Goal: Navigation & Orientation: Find specific page/section

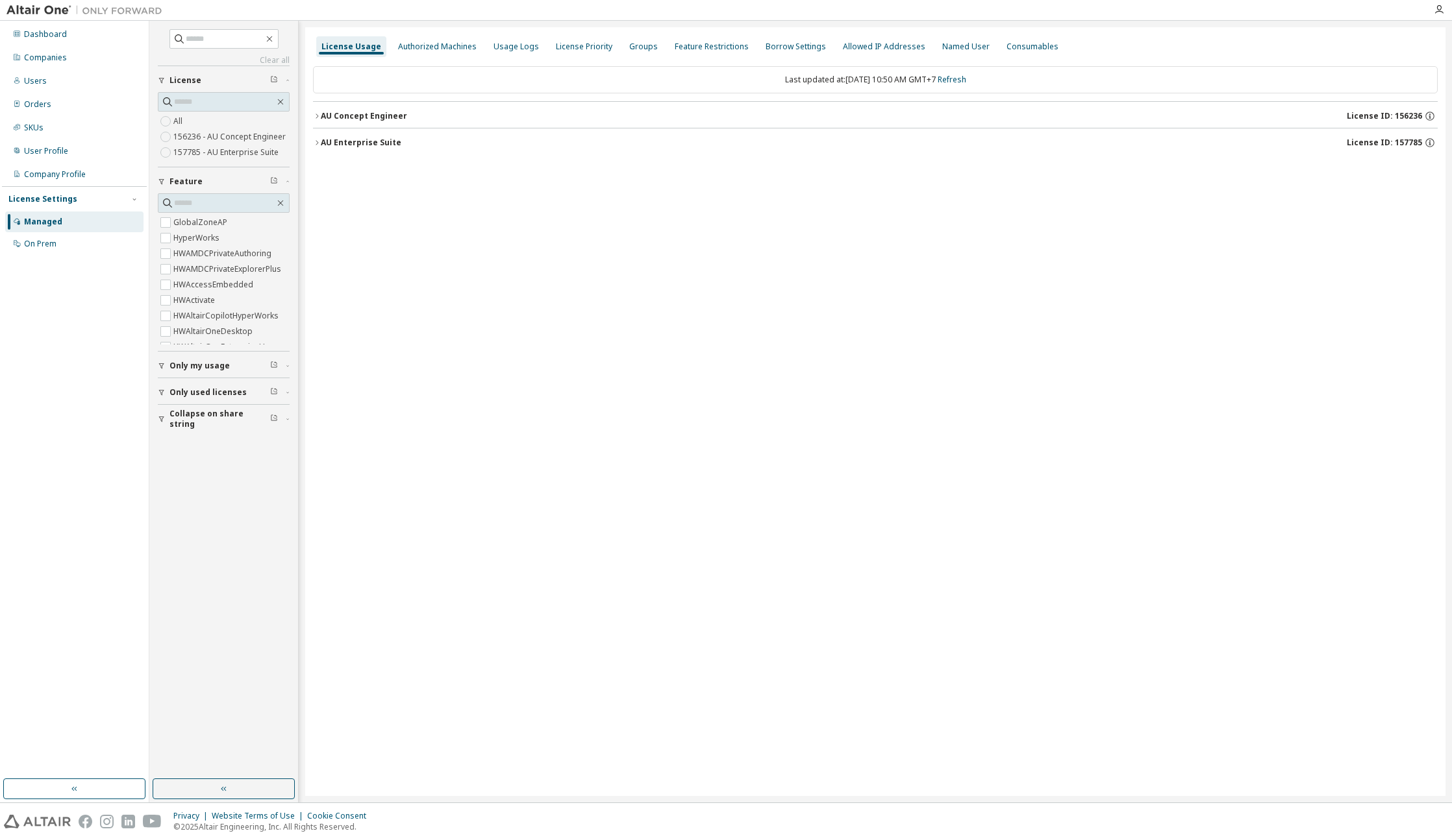
click at [389, 118] on div "AU Concept Engineer" at bounding box center [363, 116] width 86 height 10
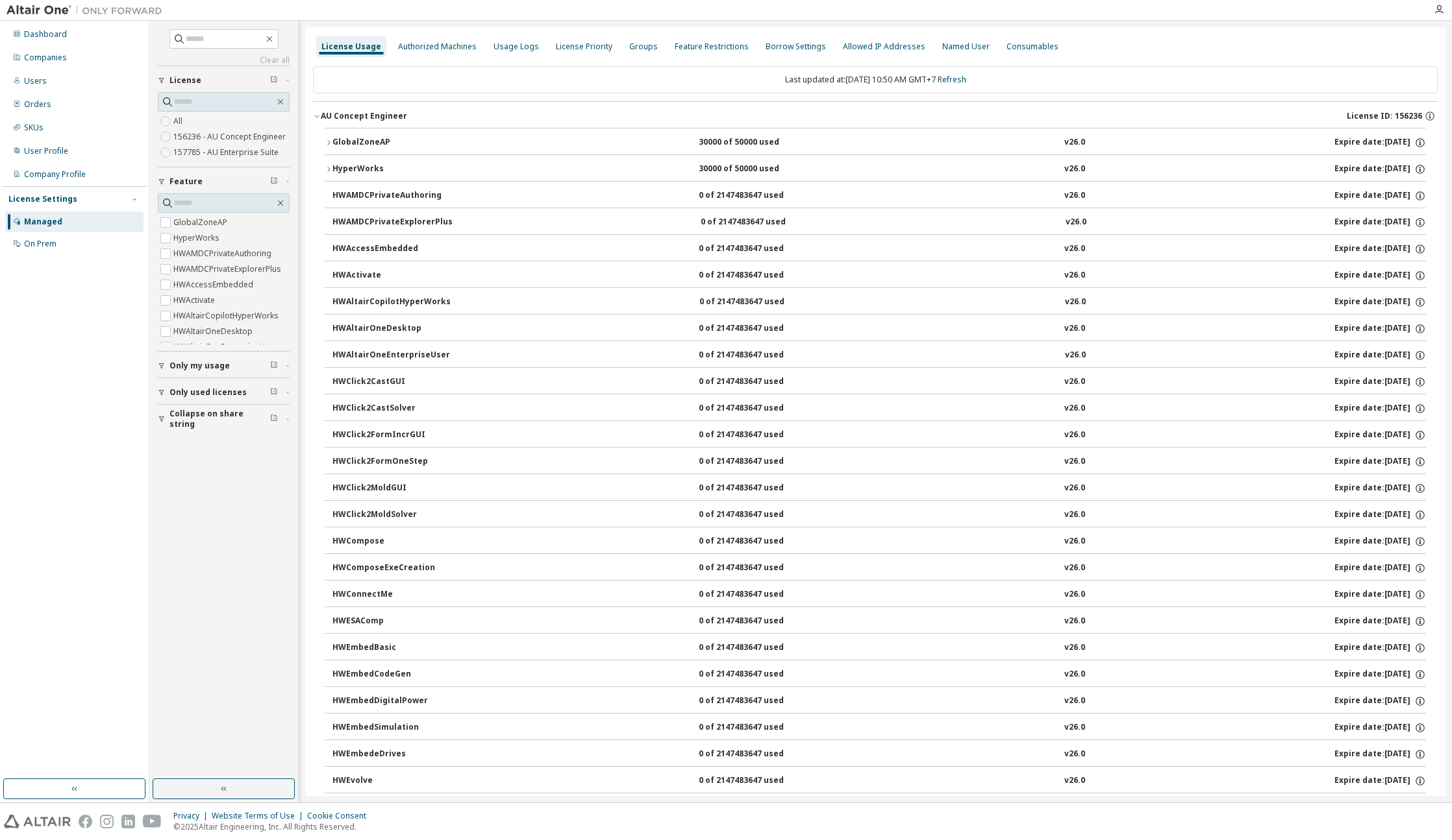
click at [380, 119] on div "AU Concept Engineer" at bounding box center [363, 116] width 86 height 10
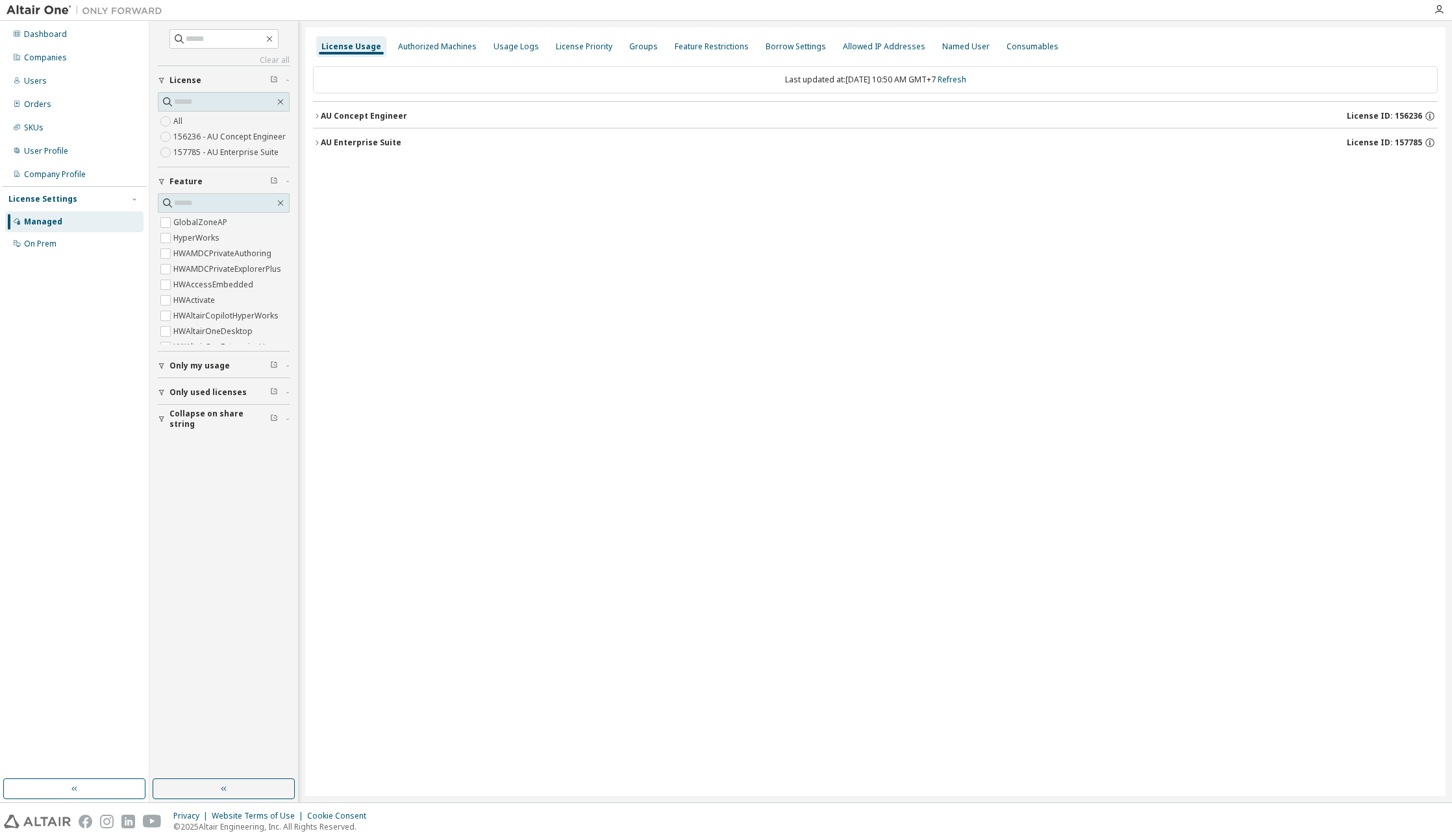
click at [370, 148] on div "AU Enterprise Suite" at bounding box center [361, 143] width 80 height 10
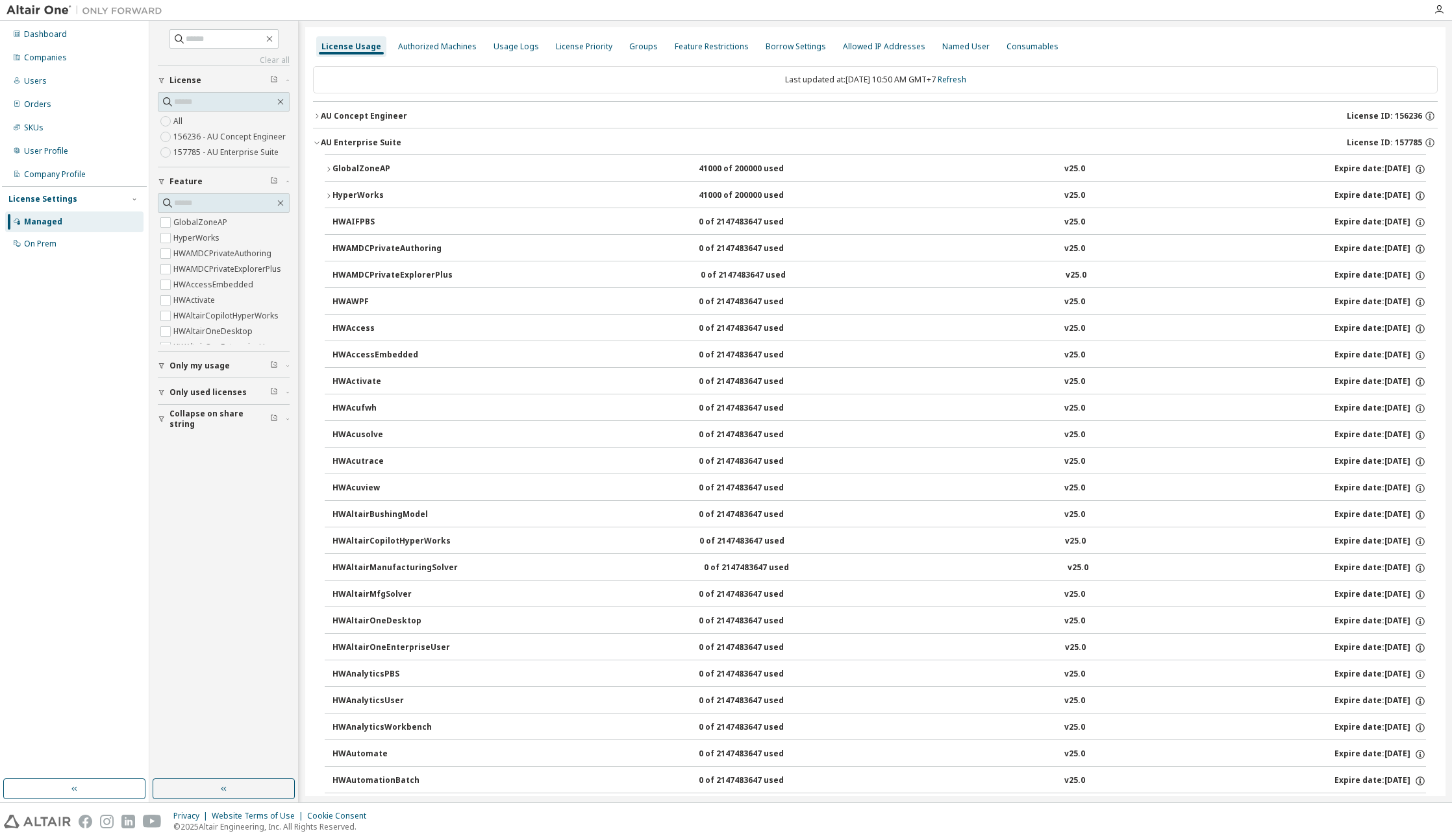
click at [370, 148] on div "AU Enterprise Suite" at bounding box center [361, 143] width 80 height 10
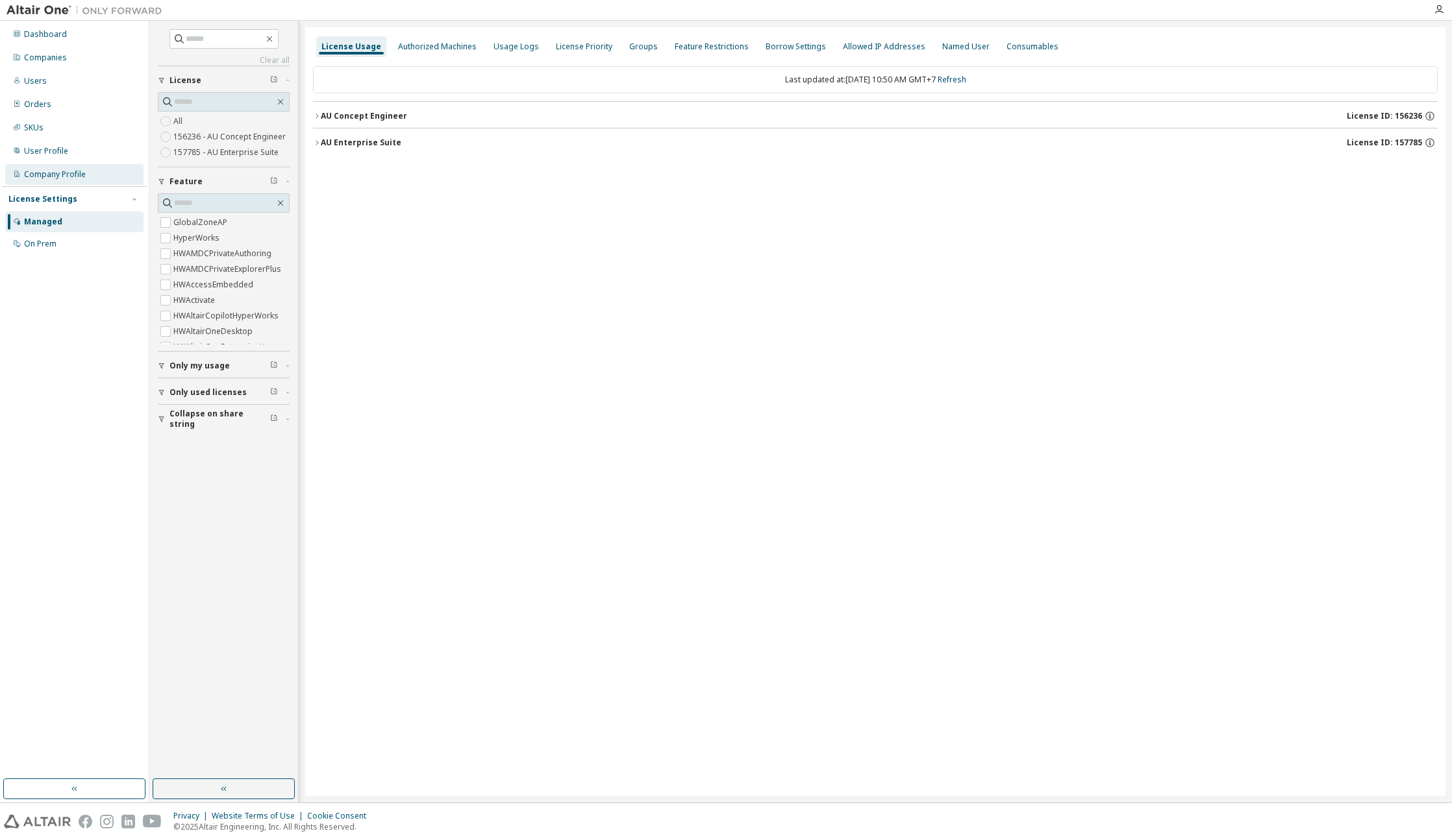
click at [90, 176] on div "Company Profile" at bounding box center [74, 175] width 138 height 21
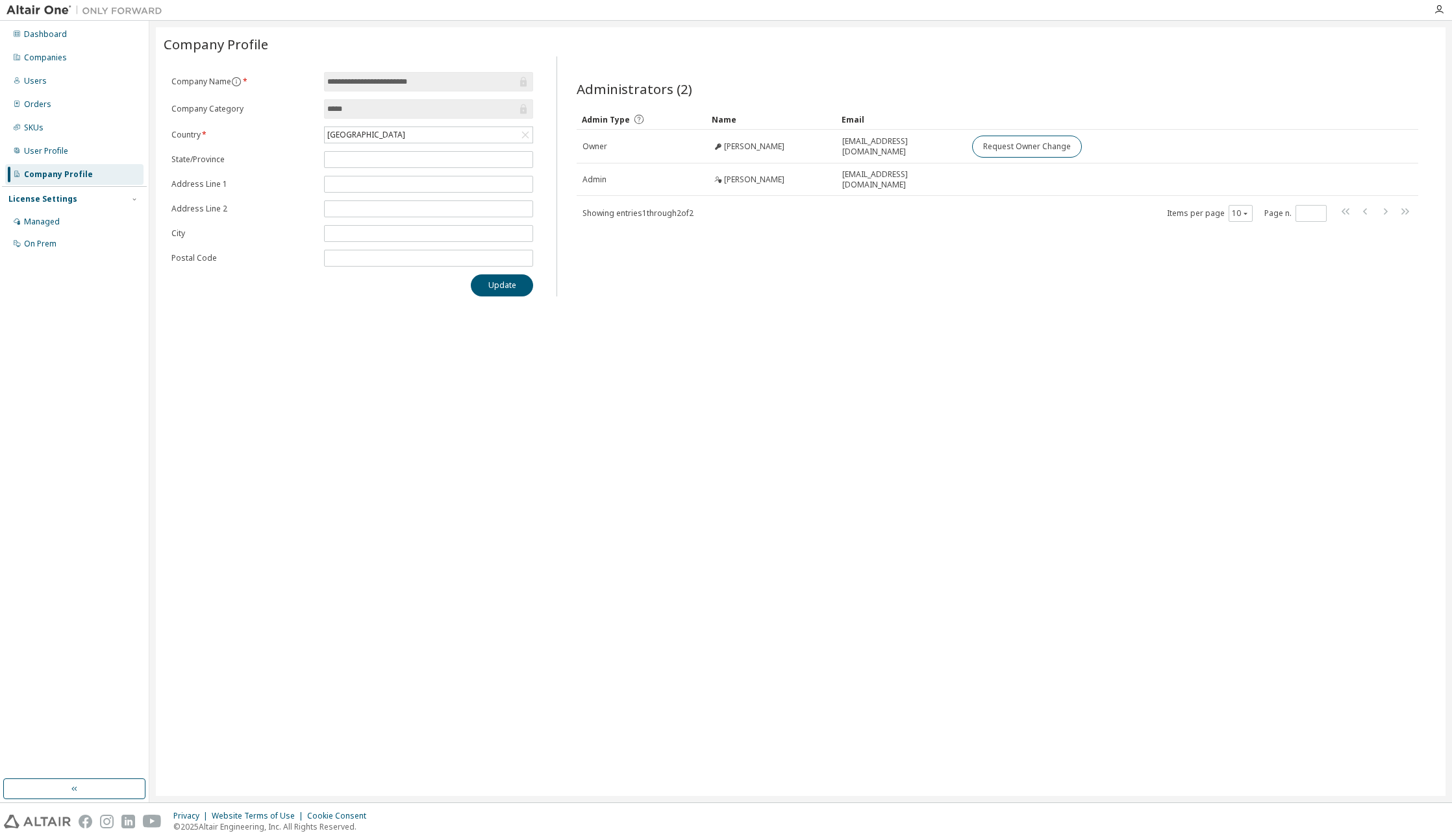
click at [75, 45] on div "Dashboard Companies Users Orders SKUs User Profile Company Profile License Sett…" at bounding box center [74, 139] width 145 height 233
click at [75, 42] on div "Dashboard" at bounding box center [74, 34] width 138 height 21
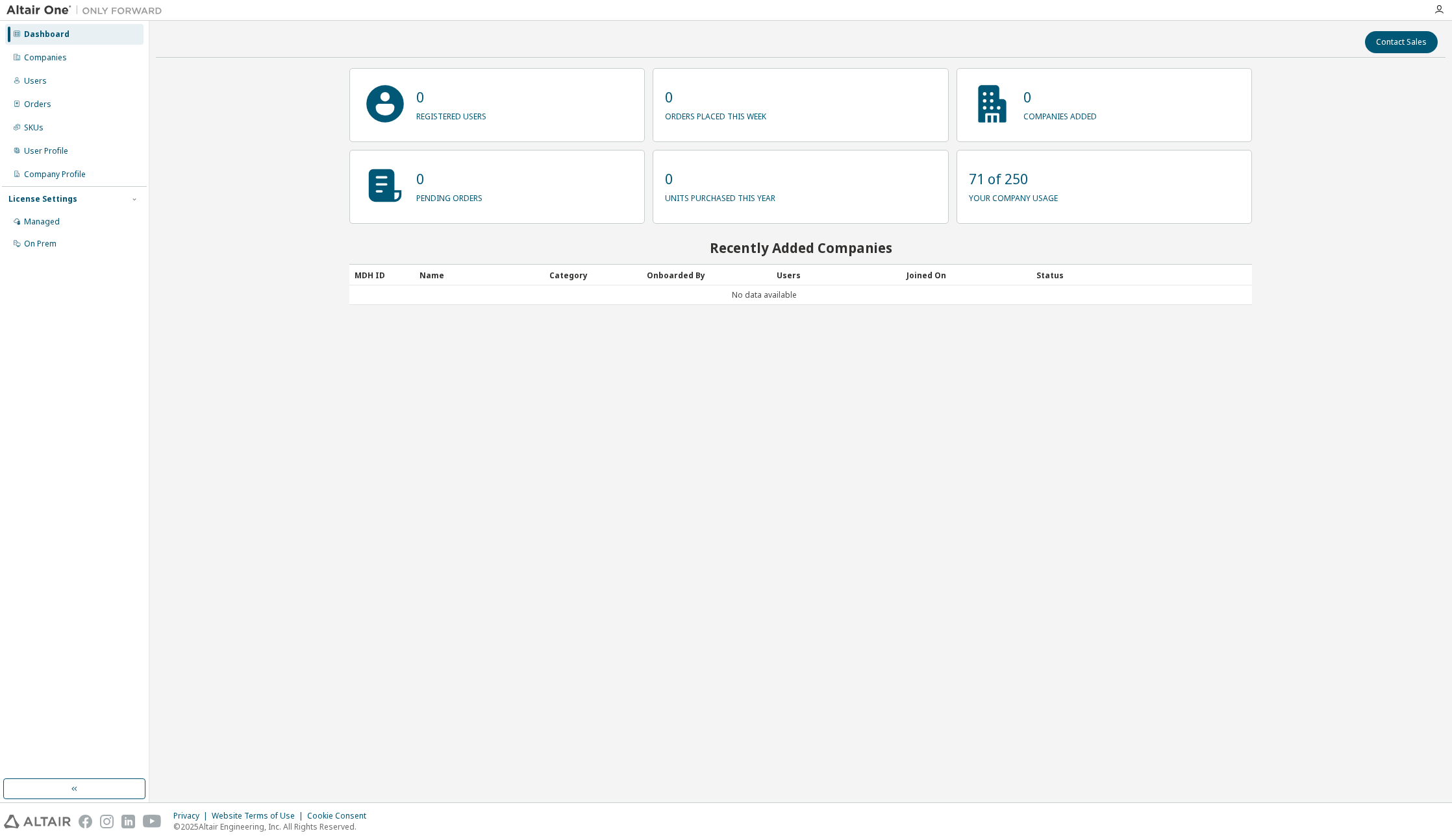
click at [74, 69] on div "Dashboard Companies Users Orders SKUs User Profile Company Profile License Sett…" at bounding box center [74, 139] width 145 height 233
click at [69, 54] on div "Companies" at bounding box center [74, 58] width 138 height 21
